Goal: Information Seeking & Learning: Learn about a topic

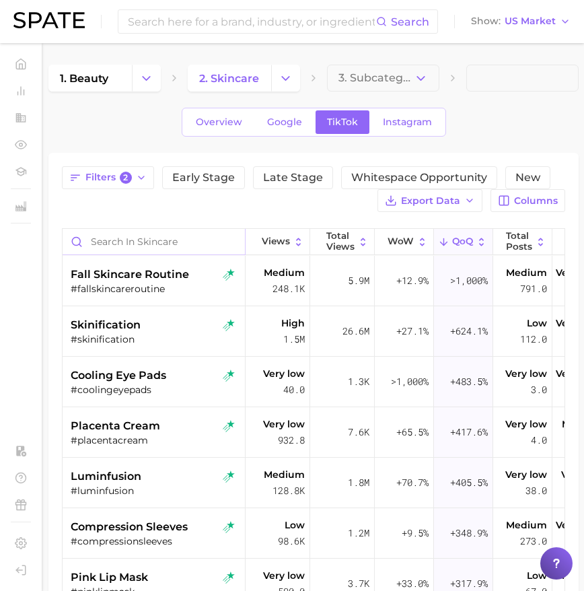
drag, startPoint x: 121, startPoint y: 237, endPoint x: 129, endPoint y: 238, distance: 7.5
click at [122, 237] on input "Search in skincare" at bounding box center [154, 242] width 182 height 26
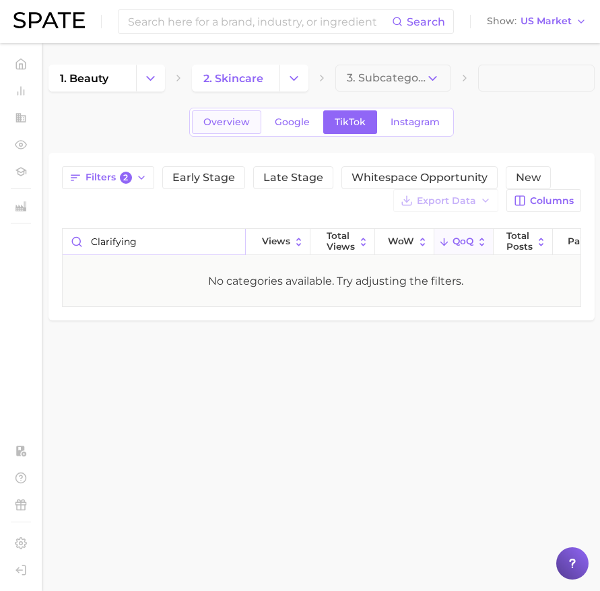
type input "clarifying"
click at [213, 121] on span "Overview" at bounding box center [226, 121] width 46 height 11
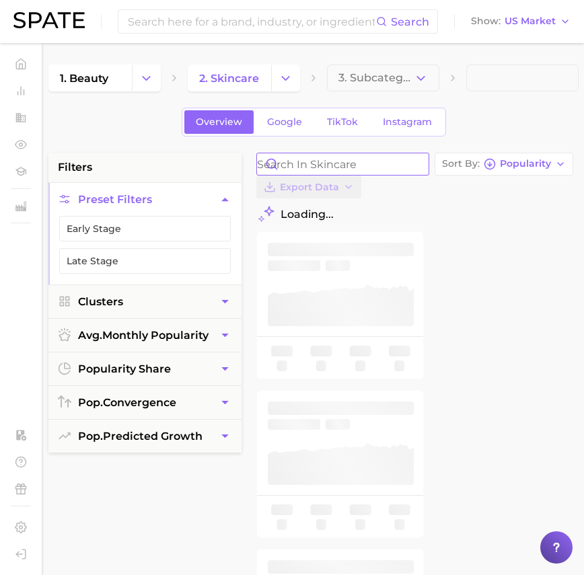
click at [322, 169] on input "Search in skincare" at bounding box center [343, 164] width 172 height 22
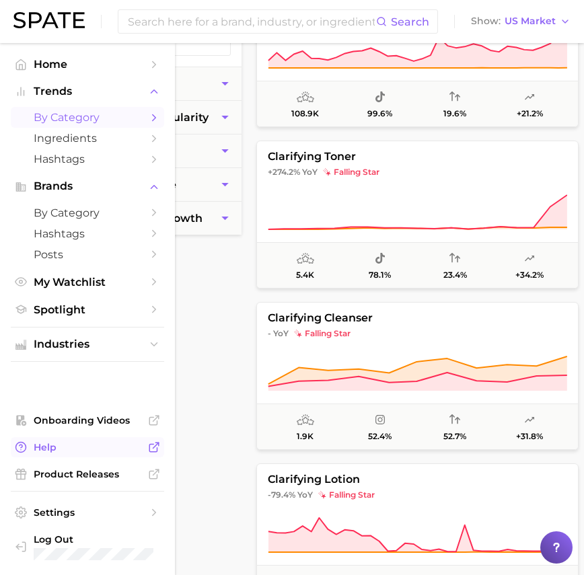
scroll to position [10, 0]
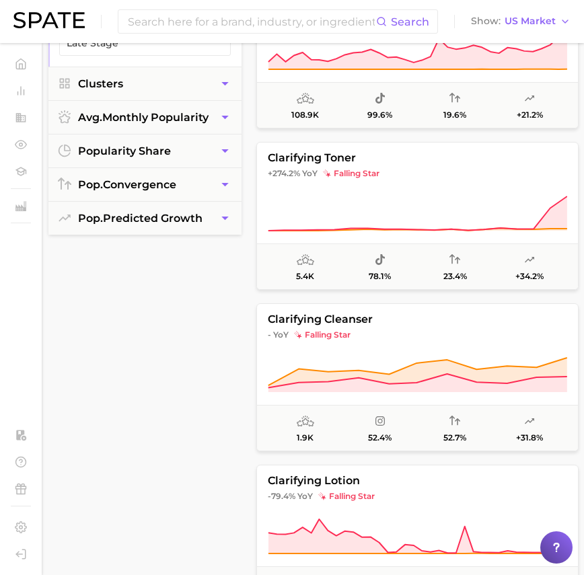
drag, startPoint x: 203, startPoint y: 337, endPoint x: 382, endPoint y: 386, distance: 185.6
click at [202, 337] on div "filters Preset Filters Early Stage Late Stage Clusters avg. monthly popularity …" at bounding box center [144, 287] width 193 height 705
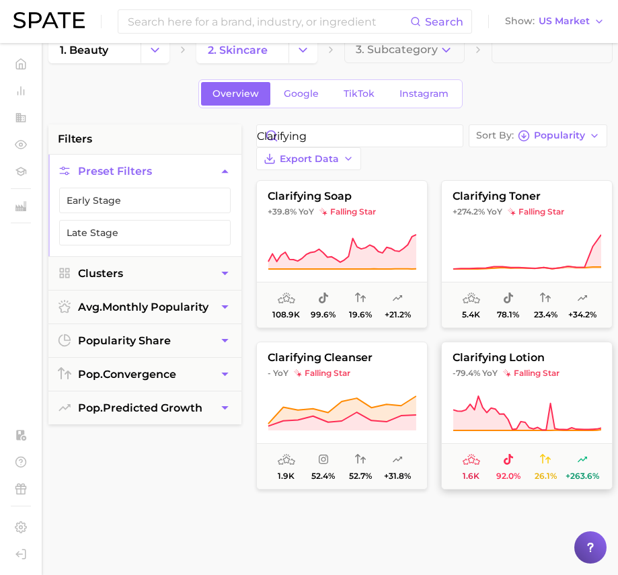
scroll to position [0, 0]
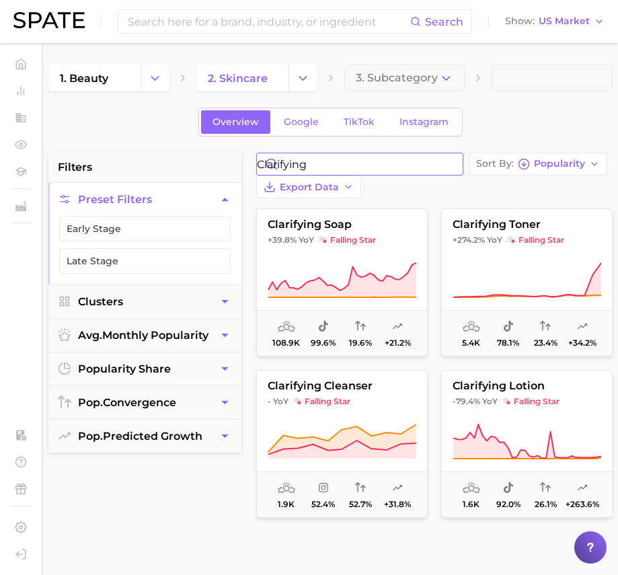
click at [335, 164] on input "clarifying" at bounding box center [360, 164] width 206 height 22
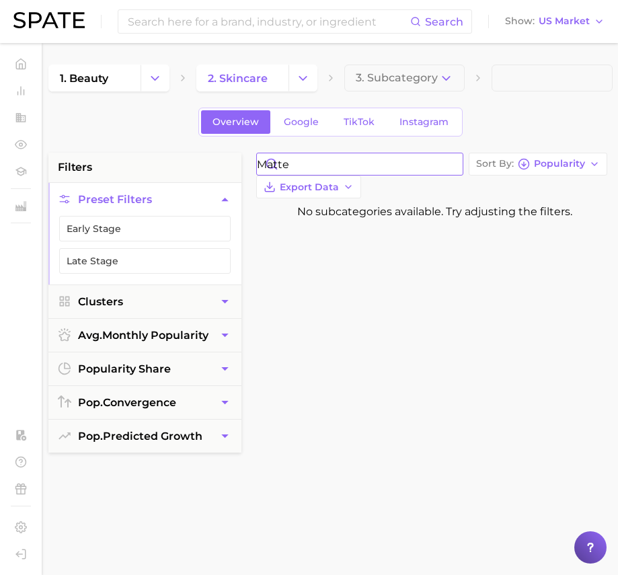
type input "matte"
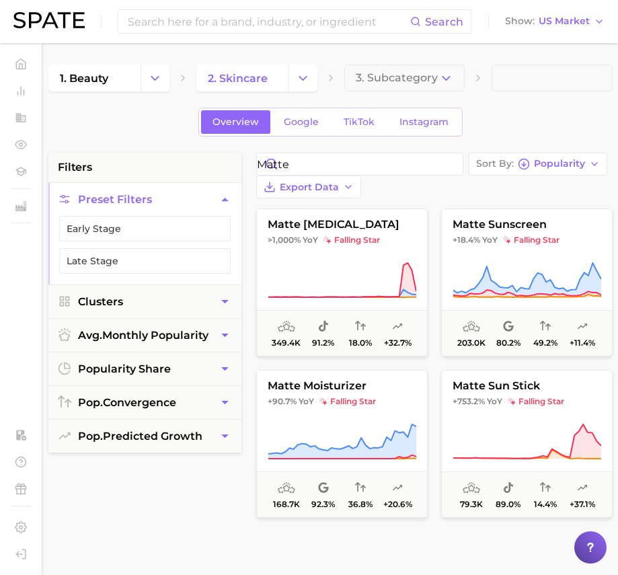
click at [198, 510] on div "filters Preset Filters Early Stage Late Stage Clusters avg. monthly popularity …" at bounding box center [144, 505] width 193 height 705
click at [355, 168] on input "matte" at bounding box center [360, 164] width 206 height 22
click at [340, 166] on input "matte" at bounding box center [360, 164] width 206 height 22
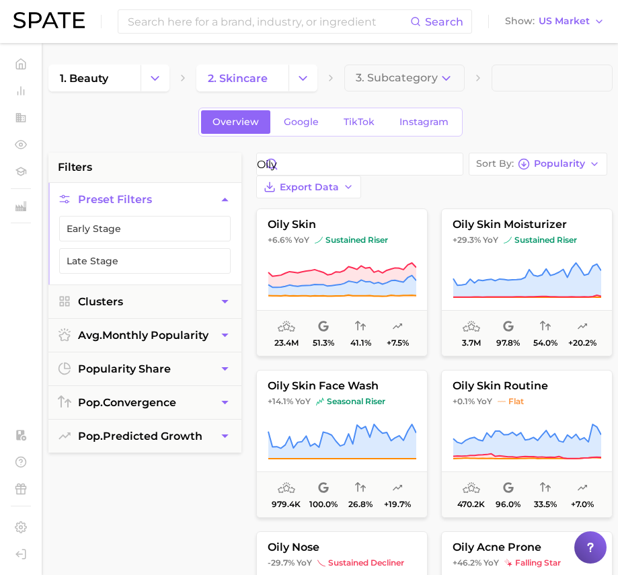
click at [195, 509] on div "filters Preset Filters Early Stage Late Stage Clusters avg. monthly popularity …" at bounding box center [144, 505] width 193 height 705
drag, startPoint x: 180, startPoint y: 530, endPoint x: 171, endPoint y: 546, distance: 17.8
click at [180, 530] on div "filters Preset Filters Early Stage Late Stage Clusters avg. monthly popularity …" at bounding box center [144, 505] width 193 height 705
click at [357, 166] on input "oily" at bounding box center [360, 164] width 206 height 22
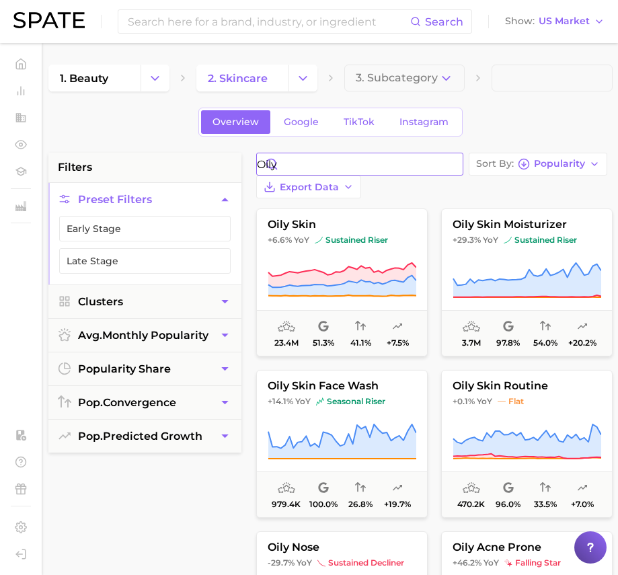
click at [357, 166] on input "oily" at bounding box center [360, 164] width 206 height 22
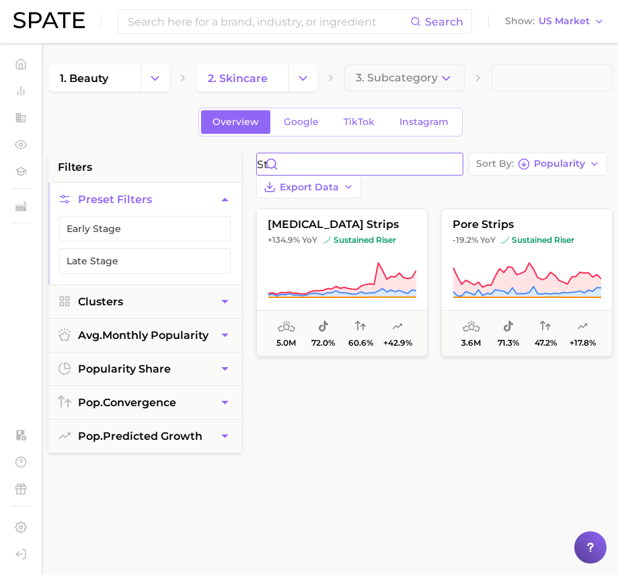
type input "s"
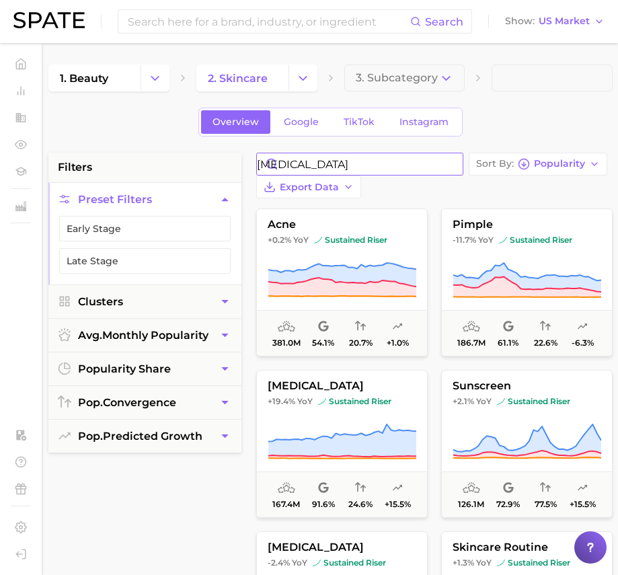
type input "[MEDICAL_DATA]"
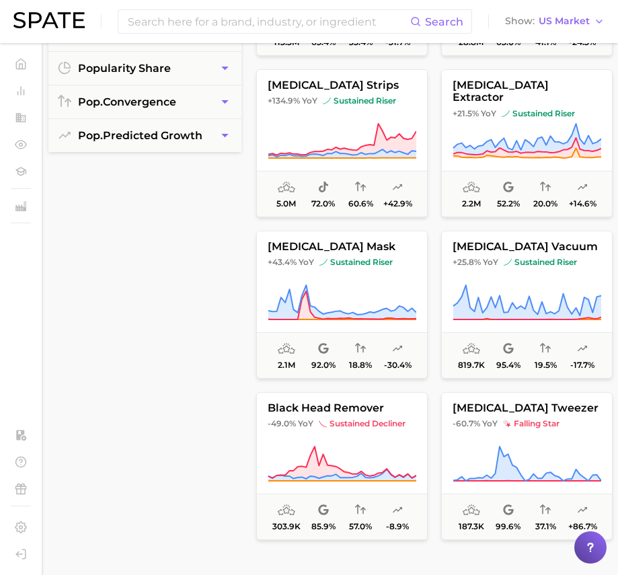
scroll to position [301, 0]
